Goal: Ask a question

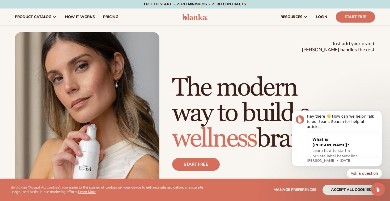
click at [376, 189] on icon "Open Intercom Messenger" at bounding box center [377, 188] width 9 height 9
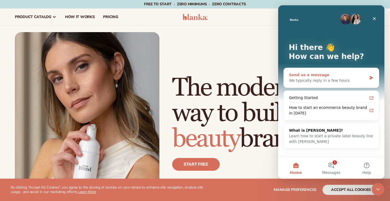
click at [335, 80] on div "We typically reply in a few hours" at bounding box center [328, 81] width 78 height 6
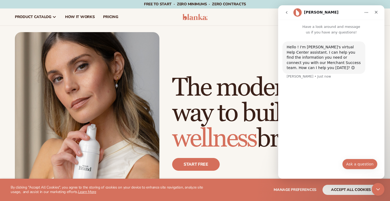
click at [355, 165] on button "Ask a question" at bounding box center [359, 164] width 35 height 11
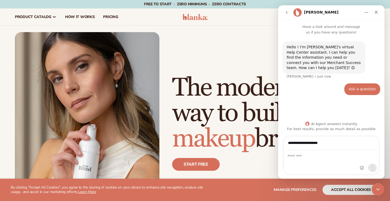
type input "**********"
click at [306, 160] on div "Intercom messenger" at bounding box center [330, 162] width 95 height 24
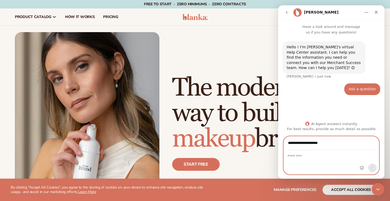
click at [297, 158] on textarea "Message…" at bounding box center [330, 154] width 95 height 9
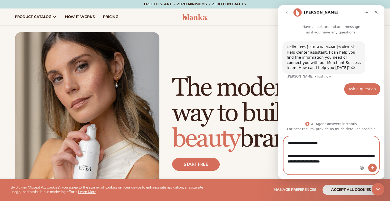
paste textarea "**********"
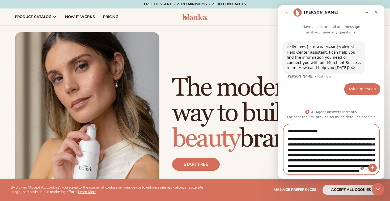
scroll to position [46, 0]
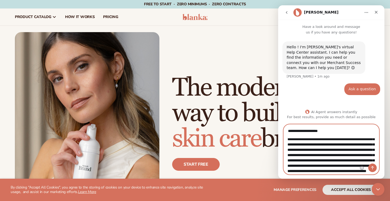
paste textarea "**********"
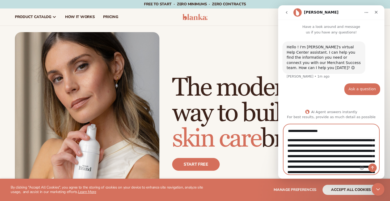
scroll to position [74, 0]
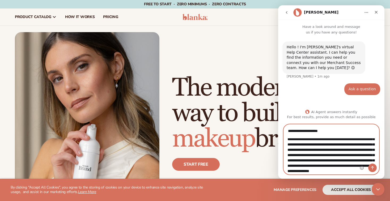
type textarea "**********"
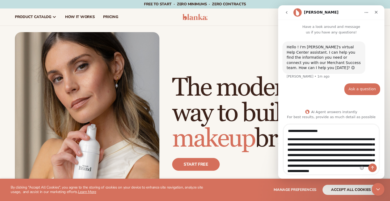
drag, startPoint x: 360, startPoint y: 171, endPoint x: 321, endPoint y: 157, distance: 42.1
click at [321, 157] on div "Hey! We are interested about the lip oil, in the product desription is listed l…" at bounding box center [330, 156] width 95 height 36
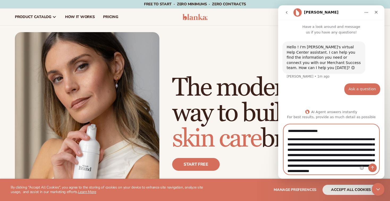
drag, startPoint x: 287, startPoint y: 142, endPoint x: 357, endPoint y: 188, distance: 83.4
click at [357, 179] on html "**********" at bounding box center [331, 91] width 106 height 173
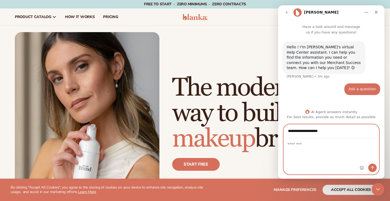
scroll to position [0, 0]
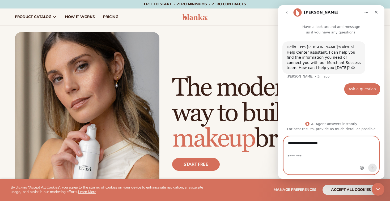
paste textarea "**********"
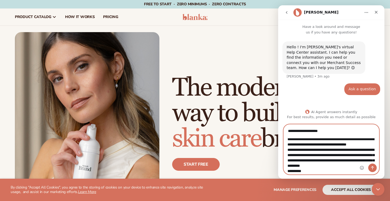
scroll to position [154, 0]
type textarea "**********"
click at [372, 167] on icon "Send a message…" at bounding box center [372, 168] width 4 height 4
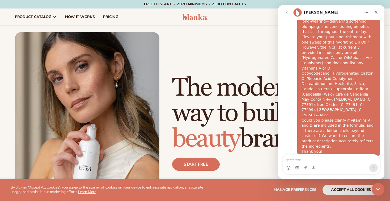
scroll to position [1, 0]
click at [296, 100] on div "Hi there, We’re very interested in your lip oil product. We noticed that the pr…" at bounding box center [331, 40] width 98 height 239
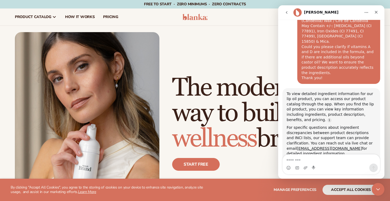
scroll to position [240, 0]
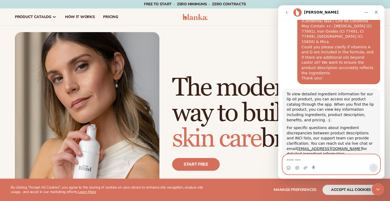
click at [313, 159] on textarea "Message…" at bounding box center [330, 158] width 97 height 9
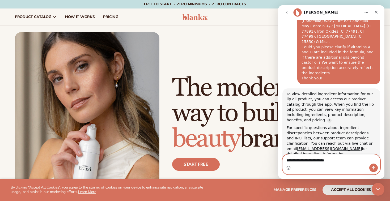
type textarea "**********"
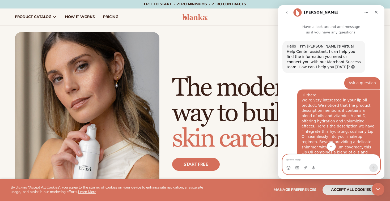
scroll to position [0, 0]
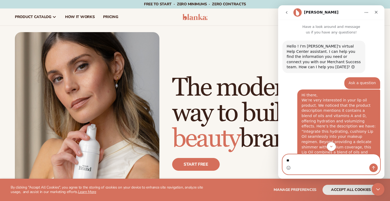
type textarea "*"
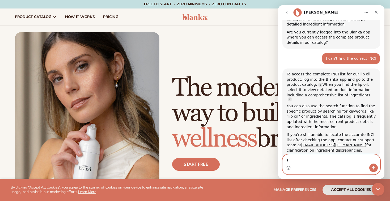
scroll to position [370, 0]
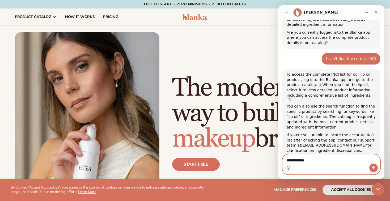
type textarea "**********"
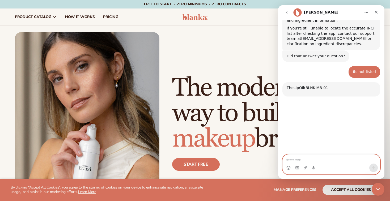
scroll to position [484, 0]
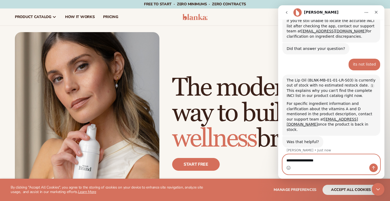
type textarea "**********"
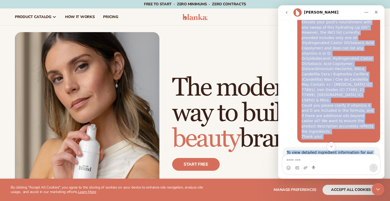
scroll to position [196, 0]
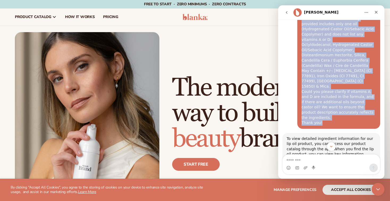
drag, startPoint x: 301, startPoint y: 75, endPoint x: 358, endPoint y: 97, distance: 60.5
click at [358, 97] on div "Hi there, We’re very interested in your lip oil product. We noticed that the pr…" at bounding box center [338, 11] width 74 height 229
copy div "Hi there, We’re very interested in your lip oil product. We noticed that the pr…"
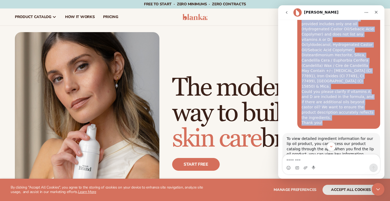
click at [287, 11] on icon "go back" at bounding box center [286, 12] width 4 height 4
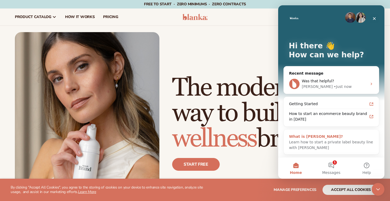
scroll to position [2, 0]
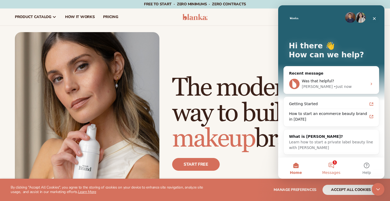
click at [334, 169] on button "1 Messages" at bounding box center [330, 167] width 35 height 21
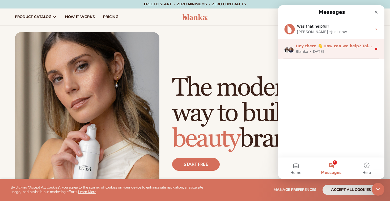
click at [341, 51] on div "Blanka • 1w ago" at bounding box center [333, 52] width 76 height 6
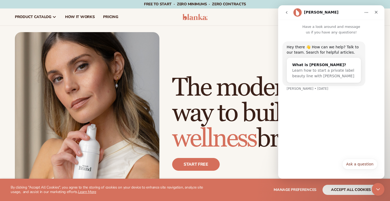
click at [288, 12] on icon "go back" at bounding box center [286, 12] width 4 height 4
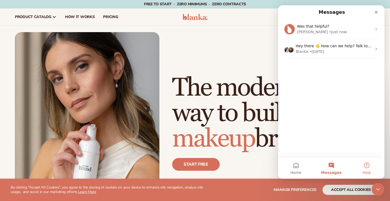
click at [366, 168] on button "Help" at bounding box center [366, 167] width 35 height 21
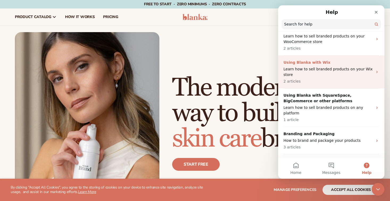
scroll to position [131, 0]
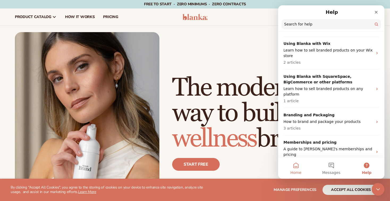
click at [299, 163] on button "Home" at bounding box center [295, 167] width 35 height 21
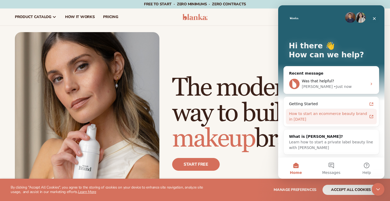
scroll to position [2, 0]
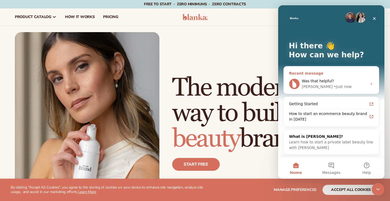
click at [342, 78] on div "Was that helpful? Lee • Just now" at bounding box center [330, 84] width 95 height 20
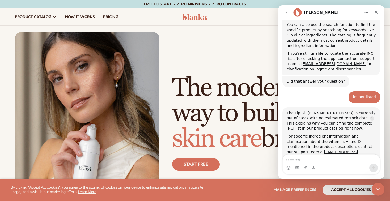
scroll to position [522, 0]
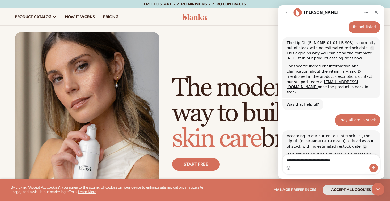
type textarea "**********"
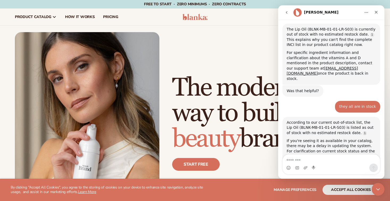
scroll to position [568, 0]
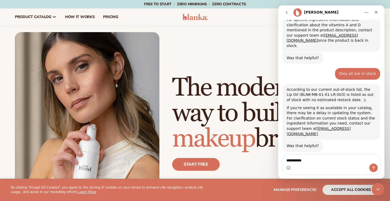
type textarea "**********"
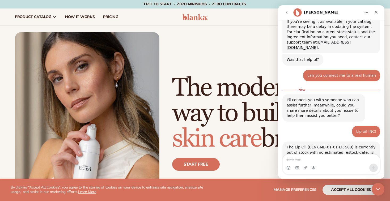
scroll to position [677, 0]
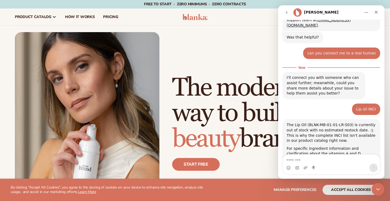
click at [331, 146] on div "For specific ingredient information and clarification about the vitamins A and …" at bounding box center [330, 159] width 89 height 26
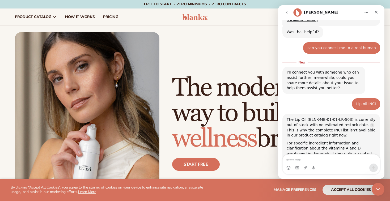
drag, startPoint x: 327, startPoint y: 103, endPoint x: 285, endPoint y: 101, distance: 42.5
click at [285, 114] on div "The Lip Oil (BLNK-MB-01-01-LR-S03) is currently out of stock with no estimated …" at bounding box center [331, 142] width 98 height 56
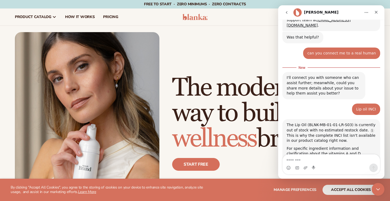
scroll to position [677, 0]
copy div "hello@blankabrand.com"
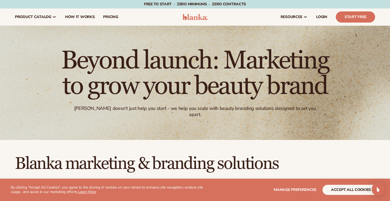
click at [191, 20] on img at bounding box center [194, 17] width 25 height 6
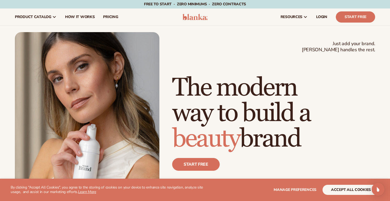
click at [192, 20] on img at bounding box center [194, 17] width 25 height 6
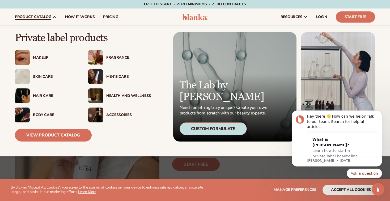
click at [29, 75] on img at bounding box center [22, 76] width 15 height 15
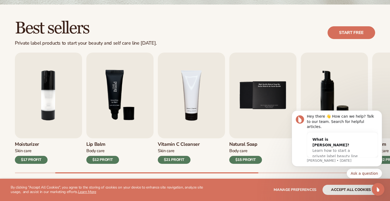
click at [120, 105] on img "3 / 9" at bounding box center [119, 96] width 67 height 86
click at [113, 127] on img "3 / 9" at bounding box center [119, 96] width 67 height 86
click at [119, 95] on img "3 / 9" at bounding box center [119, 96] width 67 height 86
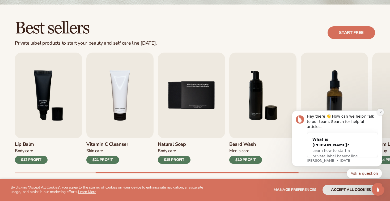
click at [378, 115] on button "Dismiss notification" at bounding box center [380, 112] width 7 height 7
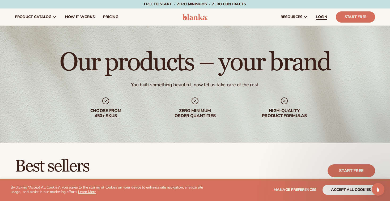
click at [323, 17] on span "LOGIN" at bounding box center [321, 17] width 11 height 4
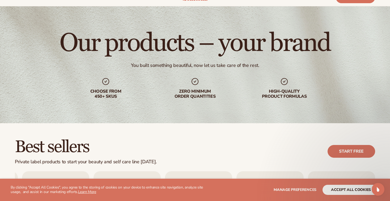
scroll to position [191, 0]
